Goal: Task Accomplishment & Management: Use online tool/utility

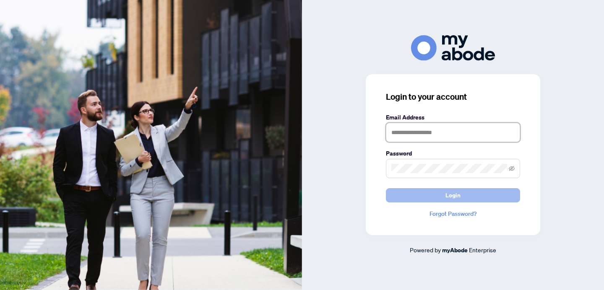
type input "**********"
click at [488, 197] on button "Login" at bounding box center [453, 195] width 134 height 14
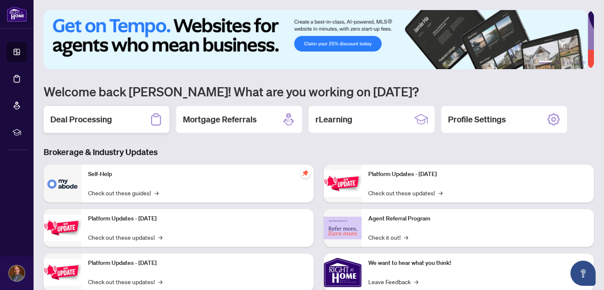
click at [99, 114] on h2 "Deal Processing" at bounding box center [81, 120] width 62 height 12
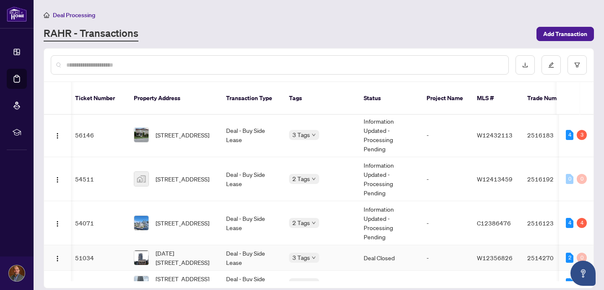
scroll to position [0, 3]
